Goal: Task Accomplishment & Management: Manage account settings

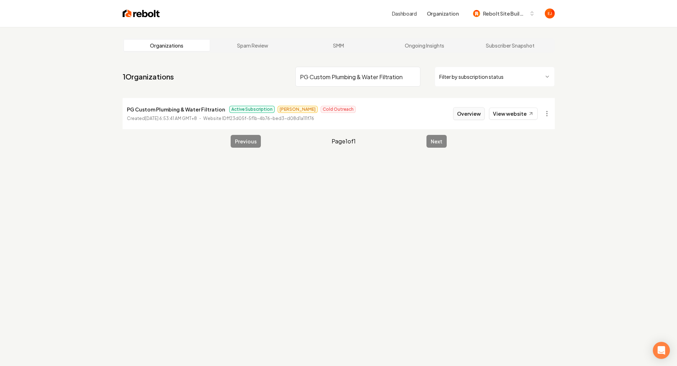
type input "PG Custom Plumbing & Water Filtration"
click at [462, 113] on button "Overview" at bounding box center [469, 113] width 32 height 13
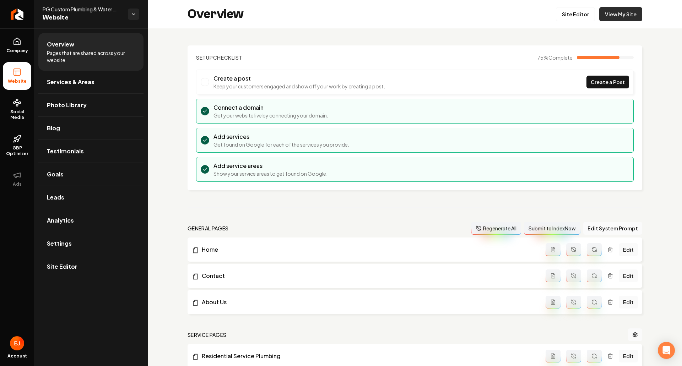
click at [620, 20] on link "View My Site" at bounding box center [621, 14] width 43 height 14
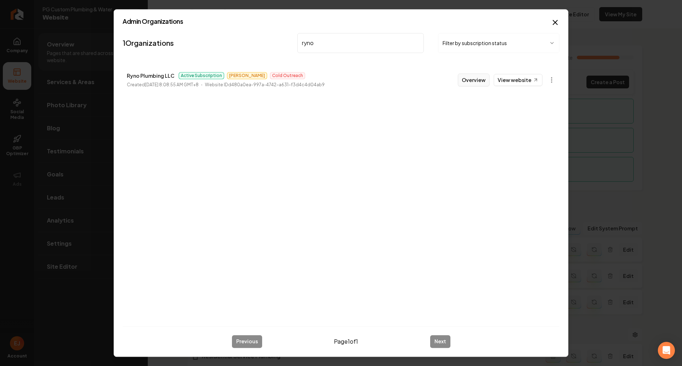
type input "ryno"
drag, startPoint x: 479, startPoint y: 77, endPoint x: 471, endPoint y: 65, distance: 13.8
click at [479, 77] on button "Overview" at bounding box center [474, 80] width 32 height 13
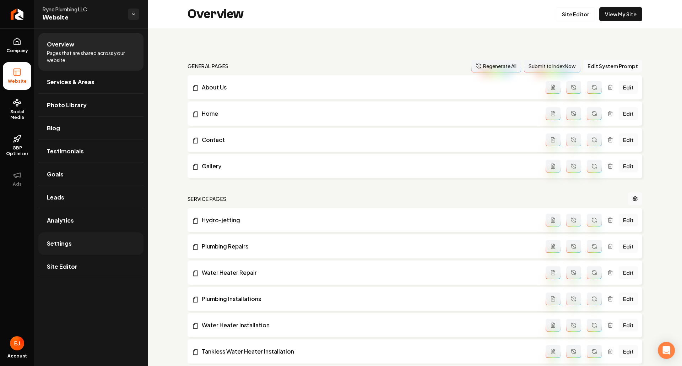
click at [61, 248] on link "Settings" at bounding box center [90, 243] width 105 height 23
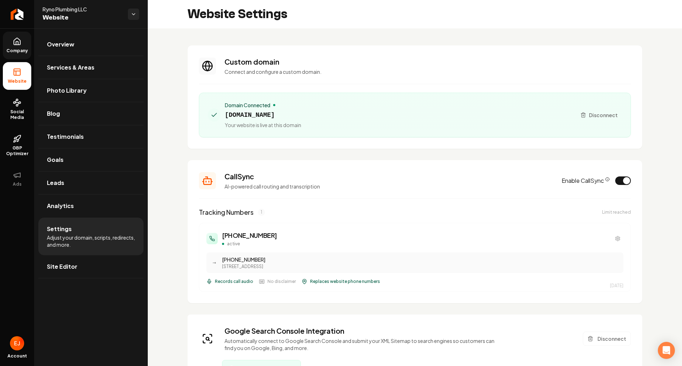
click at [19, 45] on icon at bounding box center [17, 41] width 6 height 7
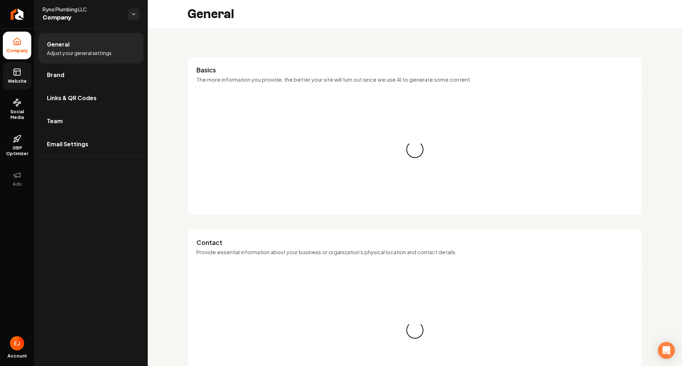
click at [16, 73] on icon at bounding box center [16, 73] width 0 height 4
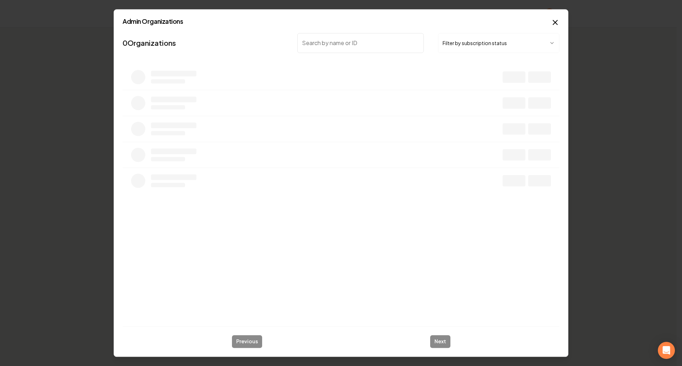
type input "PG Custom Plumbing & Water Filtration"
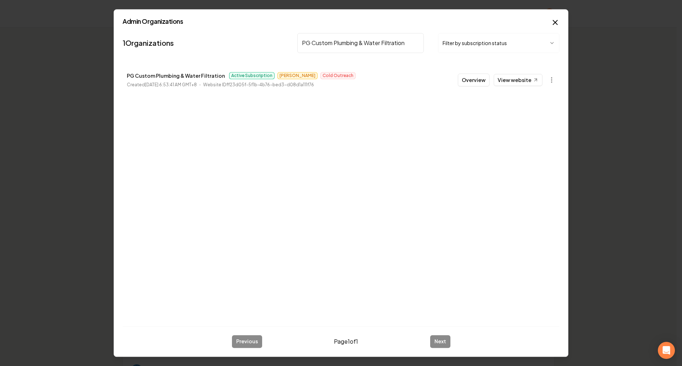
click at [467, 89] on li "PG Custom Plumbing & Water Filtration Active Subscription Omar Cold Outreach Cr…" at bounding box center [341, 79] width 437 height 31
click at [471, 82] on button "Overview" at bounding box center [474, 80] width 32 height 13
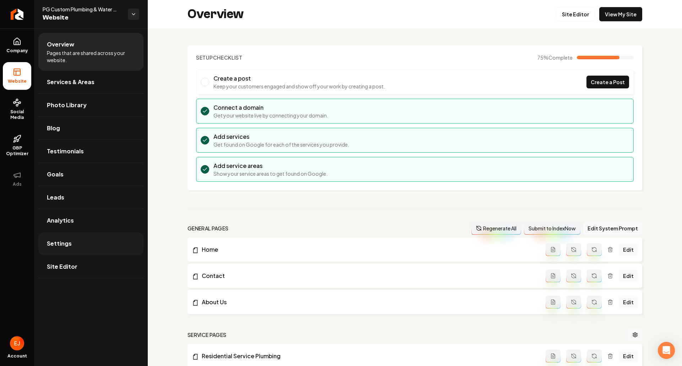
click at [74, 241] on link "Settings" at bounding box center [90, 243] width 105 height 23
